Goal: Information Seeking & Learning: Understand process/instructions

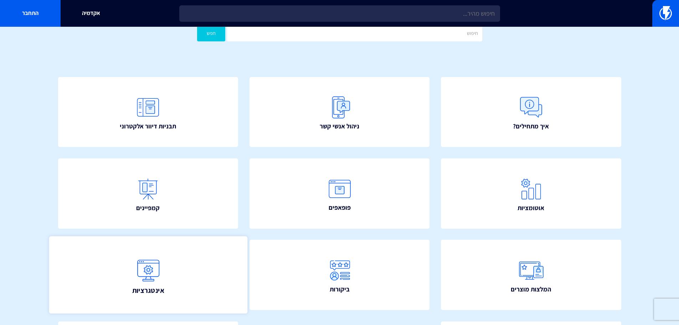
scroll to position [71, 0]
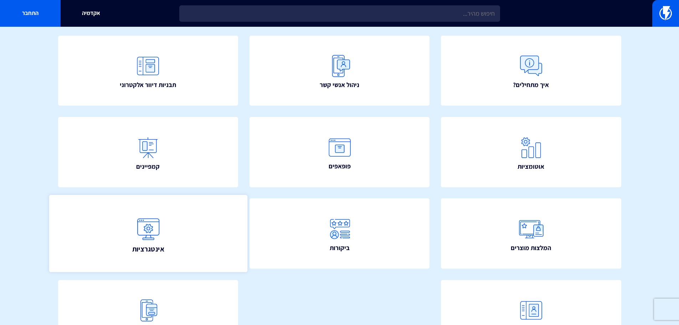
click at [148, 232] on img at bounding box center [147, 228] width 31 height 31
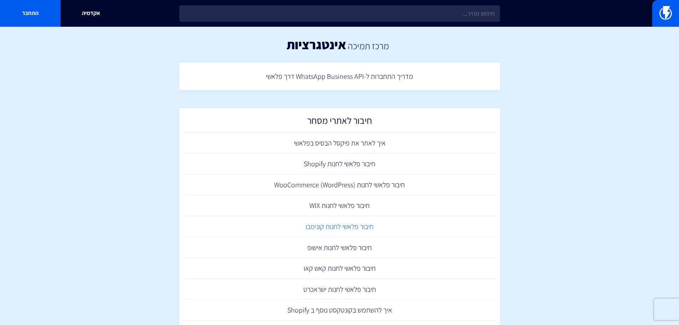
click at [357, 233] on link "חיבור פלאשי לחנות קונימבו" at bounding box center [340, 226] width 314 height 21
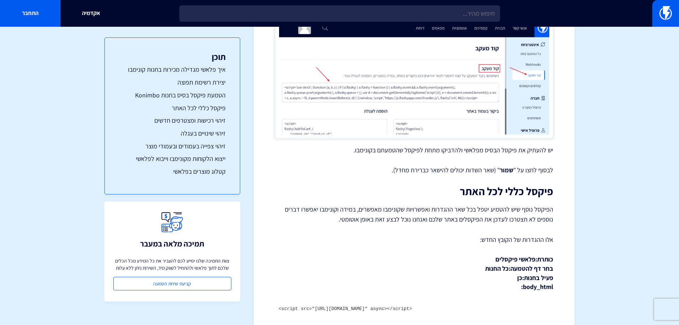
scroll to position [1106, 0]
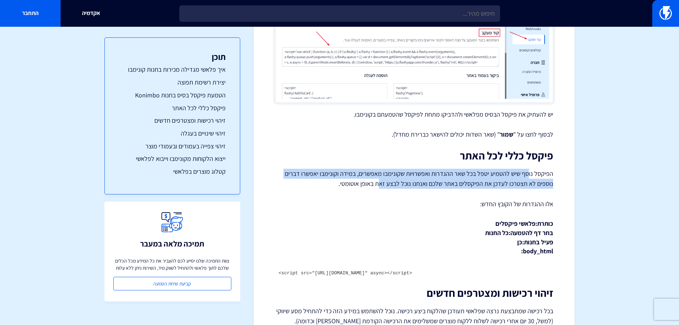
drag, startPoint x: 530, startPoint y: 164, endPoint x: 381, endPoint y: 177, distance: 149.3
click at [381, 177] on p "הפיקסל נוסף שיש להטמיע יטפל בכל שאר ההגדרות ואפשרויות שקונימבו מאפשרים, במידה ו…" at bounding box center [414, 179] width 278 height 20
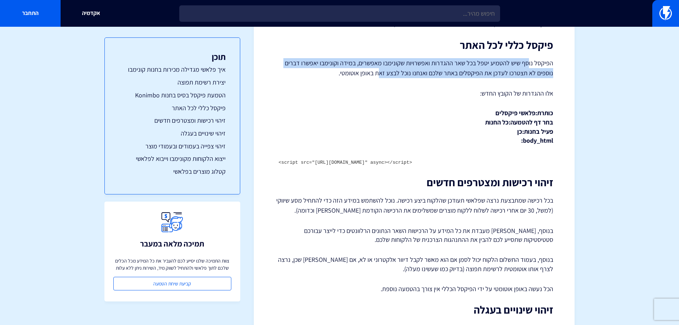
scroll to position [1248, 0]
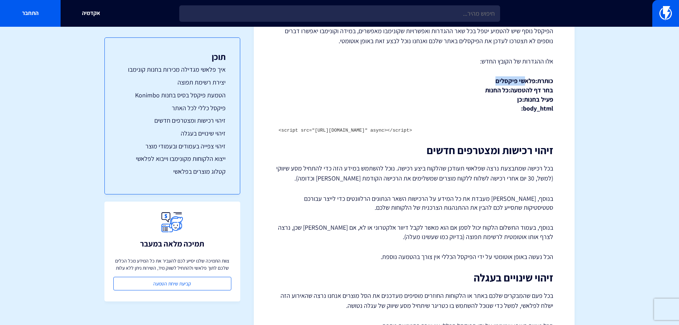
drag, startPoint x: 527, startPoint y: 71, endPoint x: 498, endPoint y: 71, distance: 28.9
click at [498, 77] on strong "כותרת: פלאשי פיקסלים בחר דף להטמעה: כל החנות פעיל בחנות: כן body_html:" at bounding box center [519, 95] width 68 height 36
click at [535, 86] on p "כותרת: פלאשי פיקסלים בחר דף להטמעה: כל החנות פעיל בחנות: כן body_html:" at bounding box center [414, 94] width 278 height 37
drag, startPoint x: 508, startPoint y: 80, endPoint x: 482, endPoint y: 81, distance: 26.0
click at [482, 81] on p "כותרת: פלאשי פיקסלים בחר דף להטמעה: כל החנות פעיל בחנות: כן body_html:" at bounding box center [414, 94] width 278 height 37
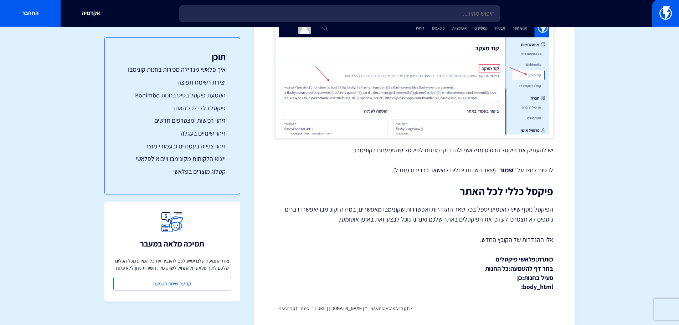
scroll to position [1106, 0]
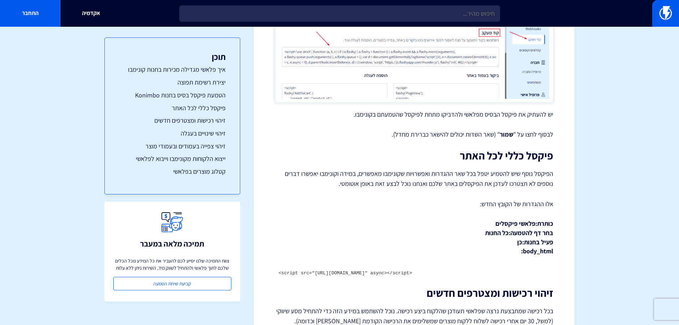
drag, startPoint x: 534, startPoint y: 216, endPoint x: 482, endPoint y: 216, distance: 52.1
click at [482, 219] on p "כותרת: פלאשי פיקסלים בחר דף להטמעה: כל החנות פעיל בחנות: כן body_html:" at bounding box center [414, 237] width 278 height 37
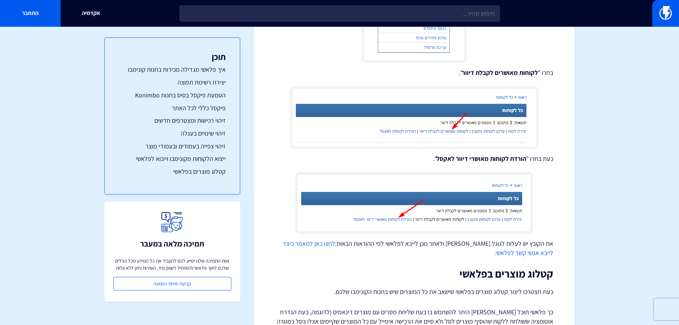
scroll to position [1946, 0]
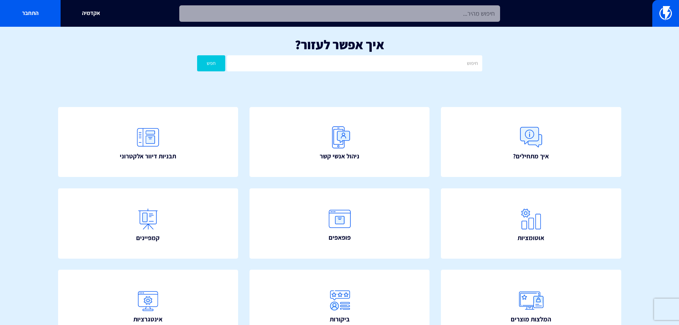
click at [348, 10] on input "text" at bounding box center [339, 13] width 321 height 16
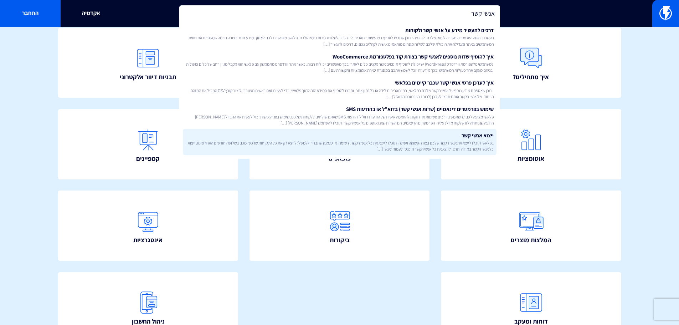
scroll to position [129, 0]
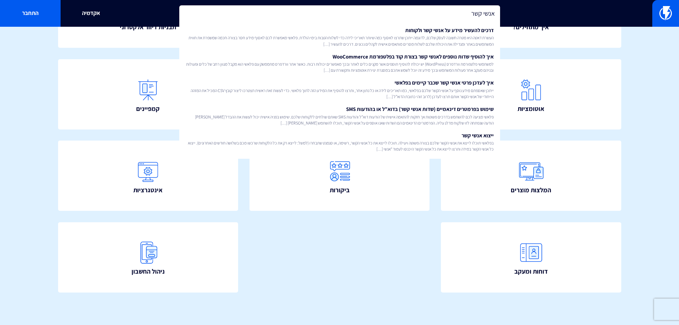
drag, startPoint x: 442, startPoint y: 13, endPoint x: 534, endPoint y: 20, distance: 92.3
click at [534, 20] on div "אנשי קשר דרכים להעשיר מידע על אנשי קשר ולקוחות העשרת דאטה היא מטרה חשובה לעסק ש…" at bounding box center [339, 13] width 679 height 27
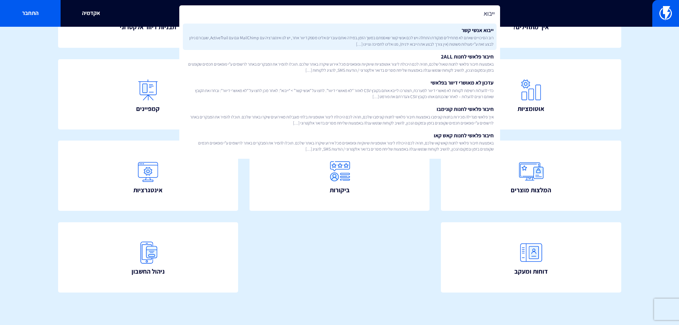
type input "ייבוא"
click at [436, 39] on span "רוב הסיכויים שאתם לא מתחילים מנקודת התחלה ויש לכם אנשי קשר שאספתם במשך הזמן.במי…" at bounding box center [340, 41] width 308 height 12
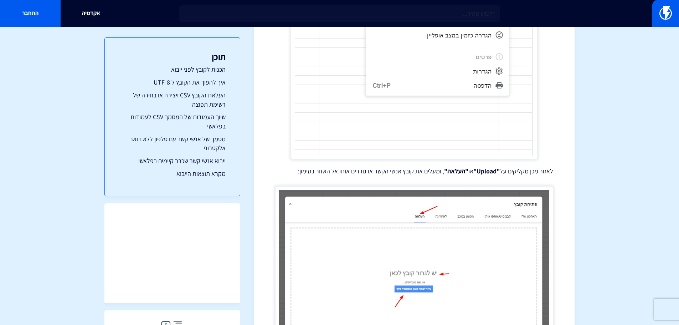
scroll to position [885, 0]
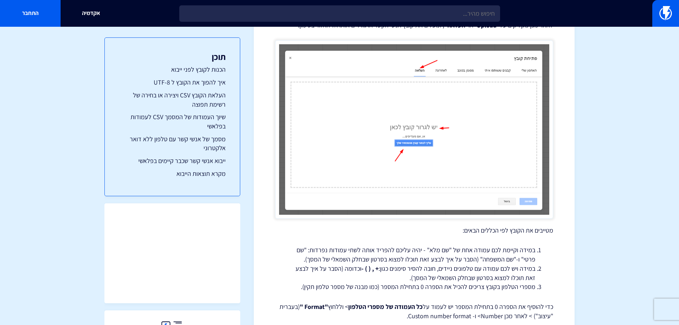
scroll to position [1177, 0]
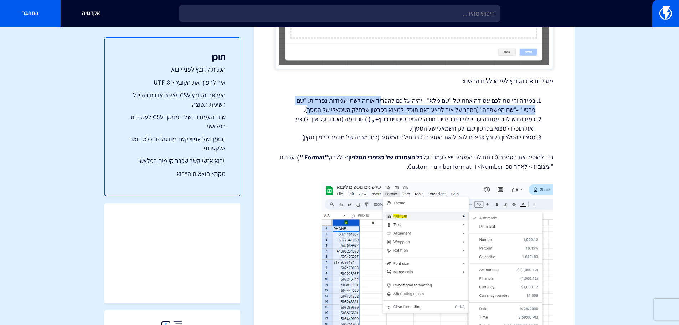
drag, startPoint x: 383, startPoint y: 102, endPoint x: 309, endPoint y: 111, distance: 74.4
click at [309, 111] on li "במידה וקיימת לכם עמודה אחת של "שם מלא" - יהיה עליכם להפריד אותה לשתי עמודות נפר…" at bounding box center [414, 105] width 243 height 18
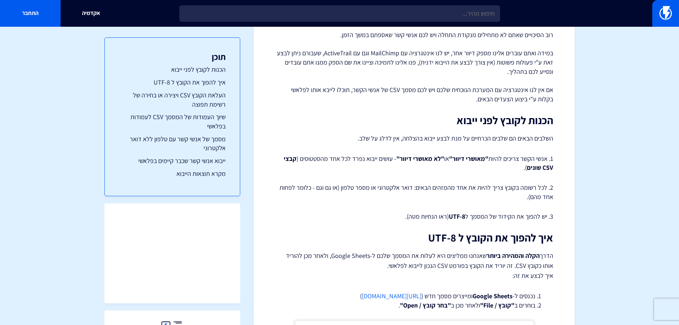
scroll to position [0, 0]
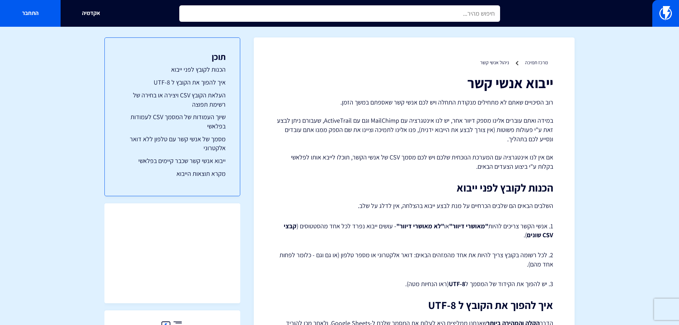
click at [438, 15] on input "text" at bounding box center [339, 13] width 321 height 16
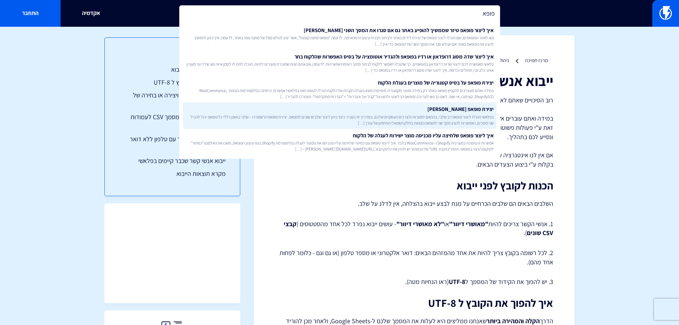
scroll to position [71, 0]
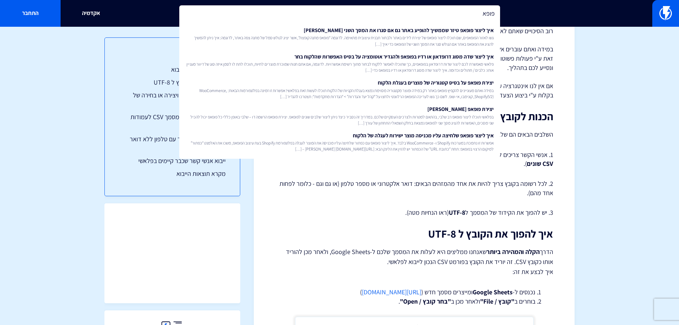
click at [471, 14] on input "פופא" at bounding box center [339, 13] width 321 height 16
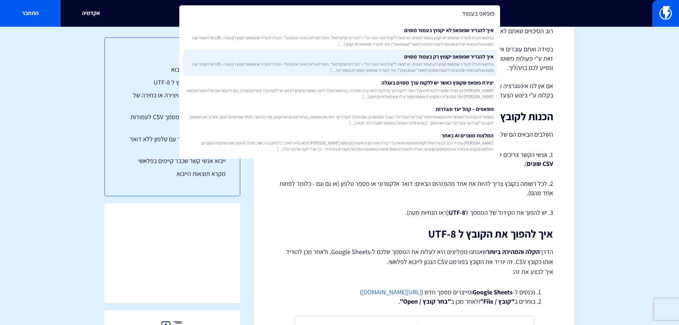
type input "פופאפ בעמוד"
click at [447, 58] on link "איך להגדיר שפופאפ יקפוץ רק בעמוד מסוים בפלאשי תוכלו להגדיר שפופאפ יקפוץ רק בעמו…" at bounding box center [340, 63] width 314 height 26
